Goal: Task Accomplishment & Management: Use online tool/utility

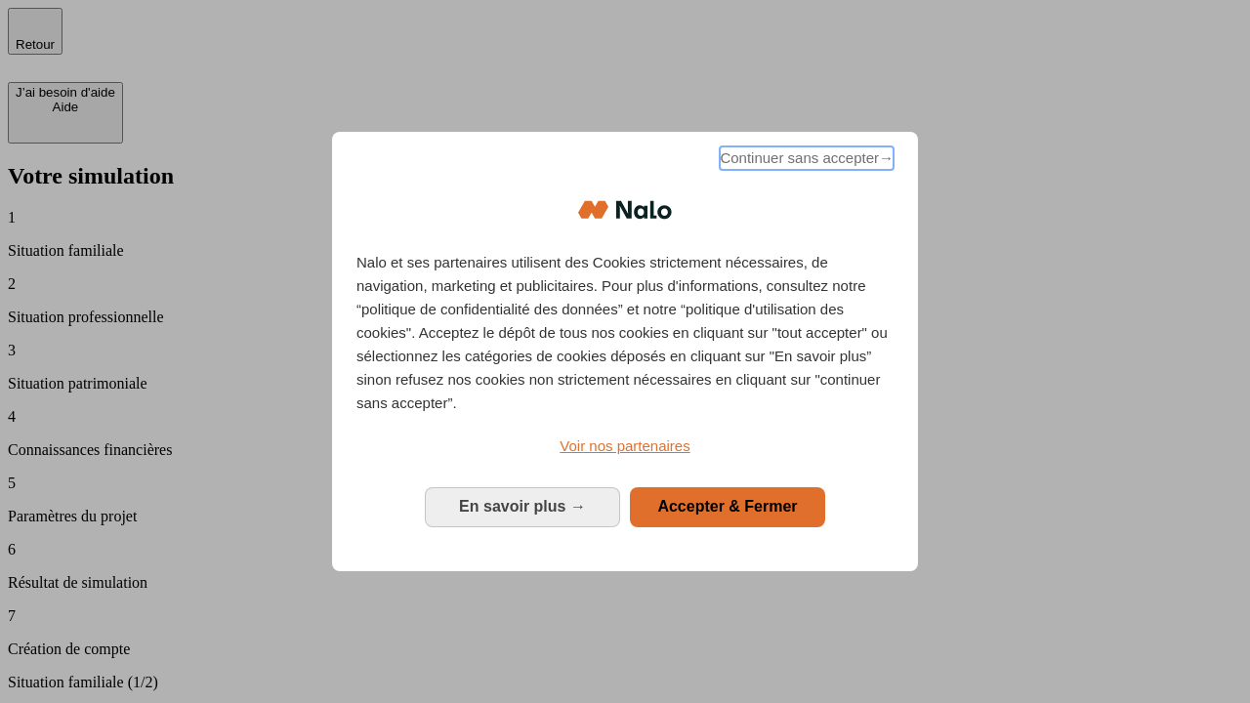
click at [805, 161] on span "Continuer sans accepter →" at bounding box center [807, 158] width 174 height 23
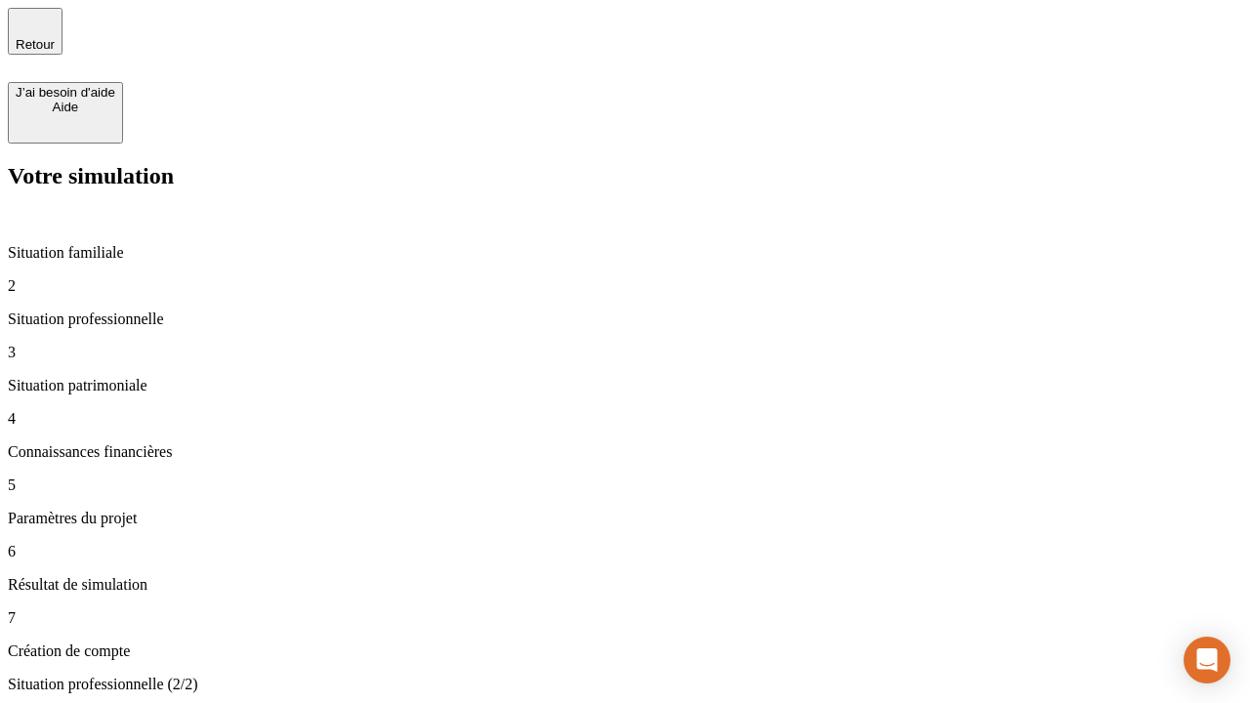
type input "30 000"
type input "1 000"
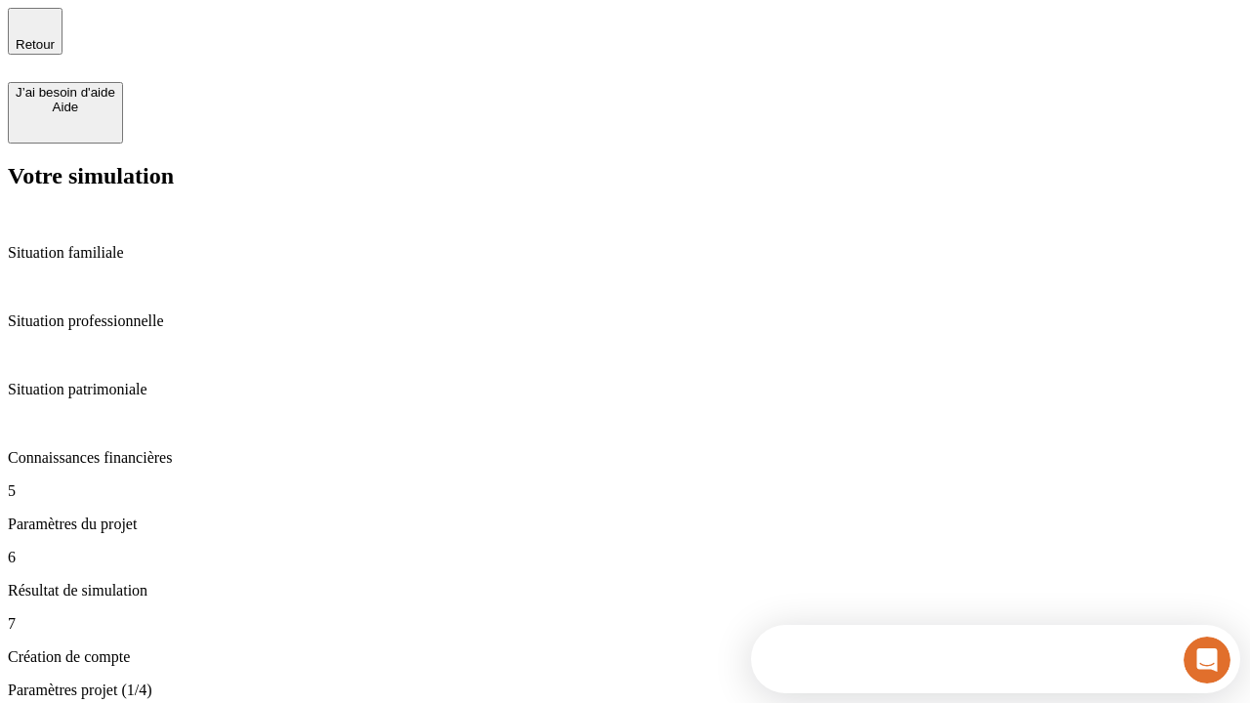
type input "40"
type input "64"
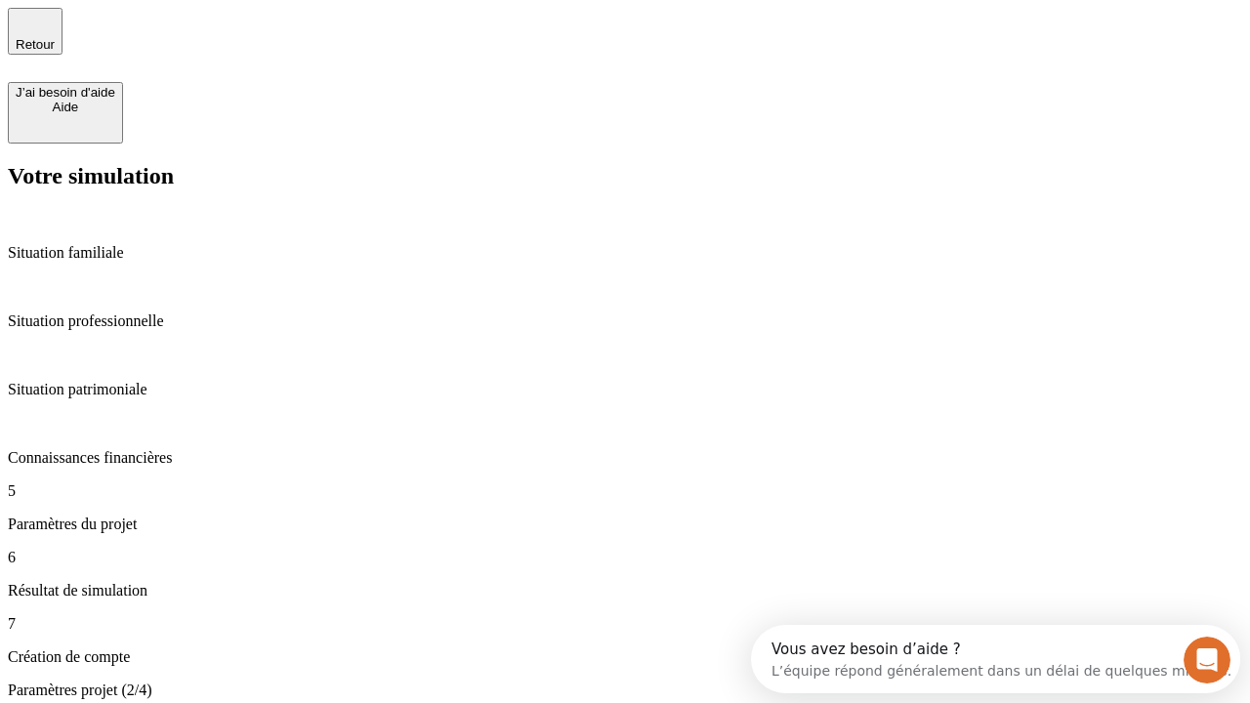
type input "200 000"
type input "640"
